Goal: Task Accomplishment & Management: Manage account settings

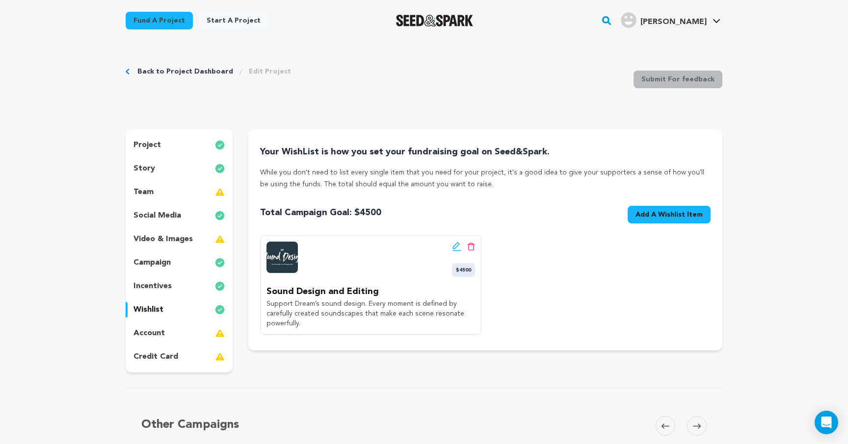
scroll to position [26, 0]
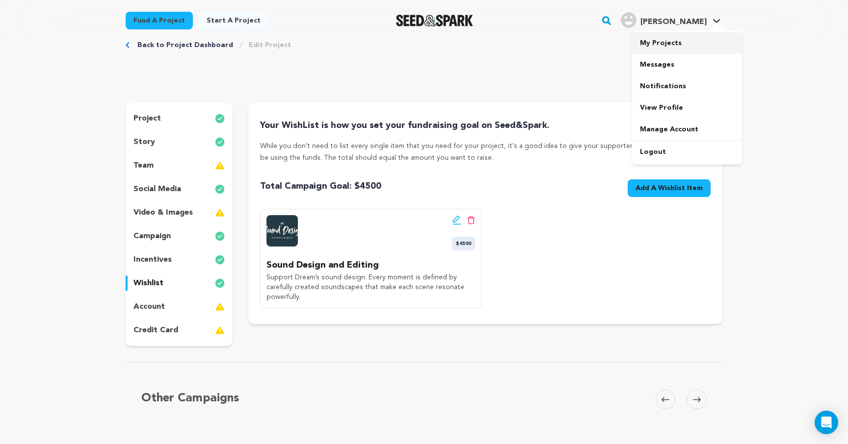
click at [663, 44] on link "My Projects" at bounding box center [687, 43] width 110 height 22
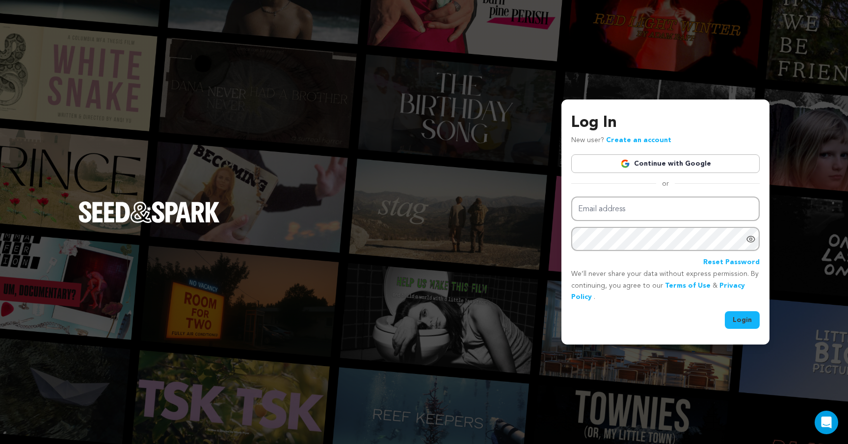
click at [691, 162] on link "Continue with Google" at bounding box center [665, 164] width 188 height 19
